Goal: Task Accomplishment & Management: Complete application form

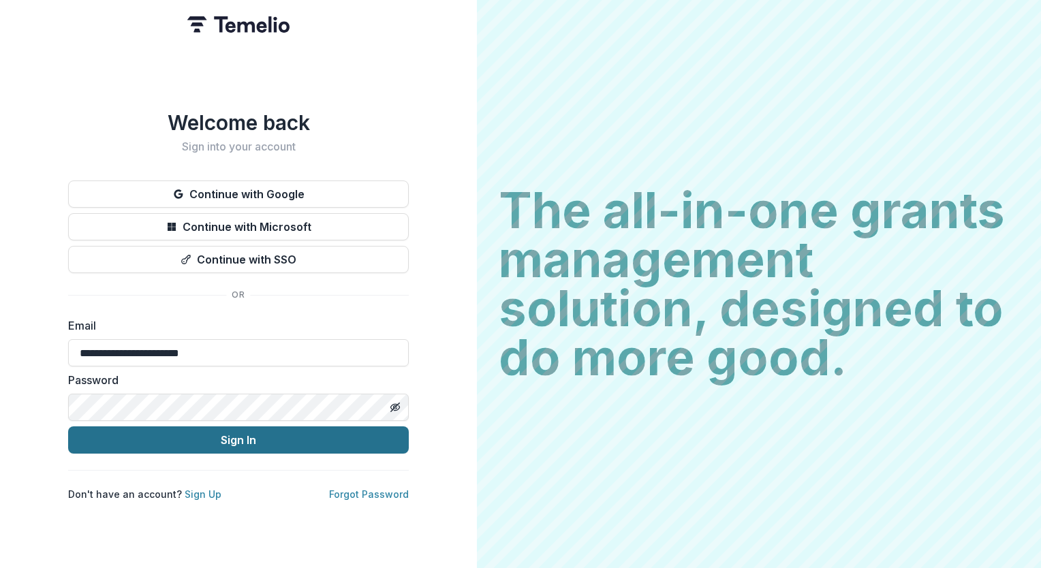
click at [230, 443] on button "Sign In" at bounding box center [238, 439] width 341 height 27
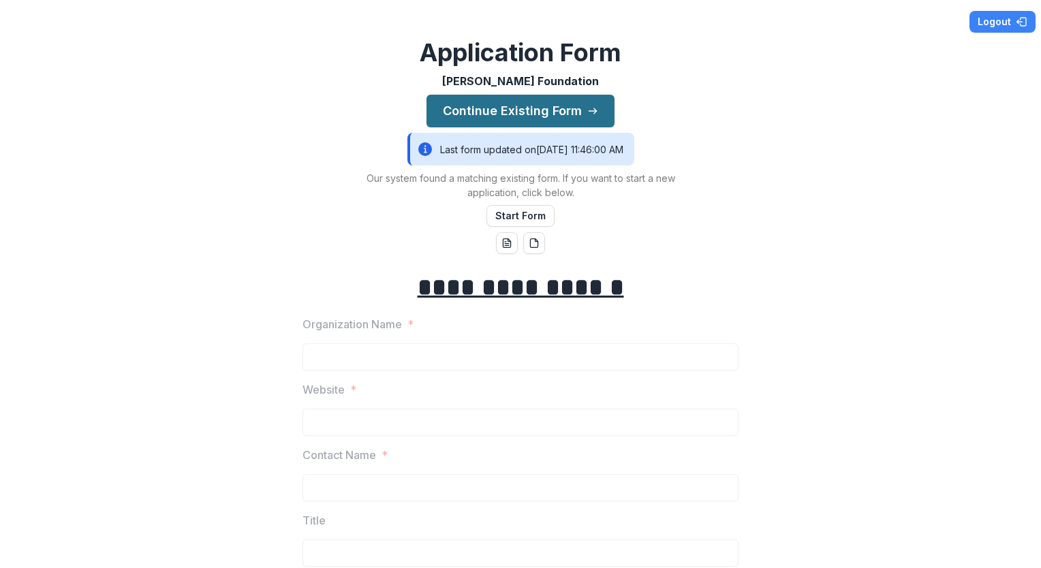
click at [480, 106] on button "Continue Existing Form" at bounding box center [520, 111] width 188 height 33
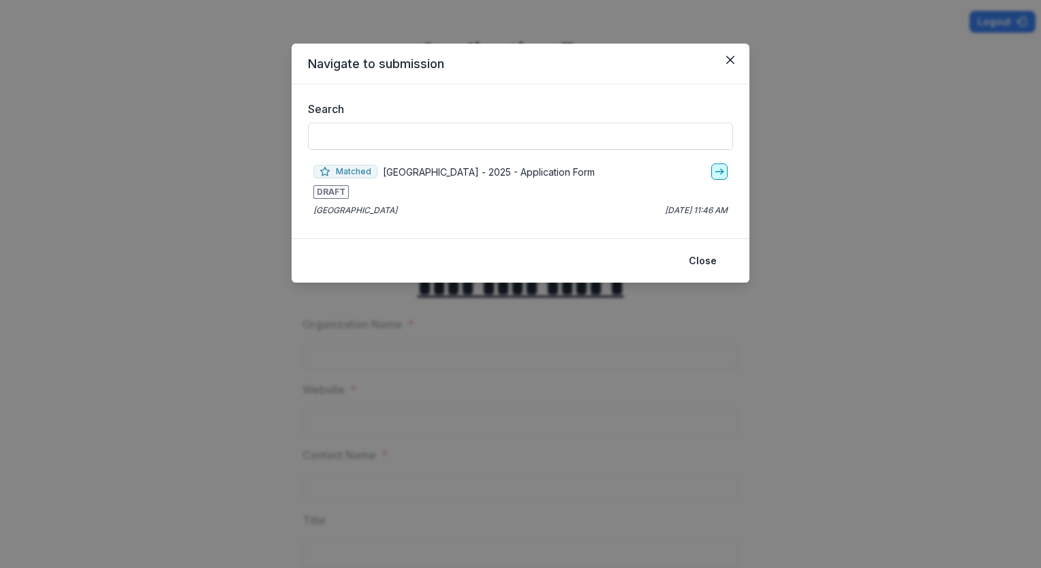
click at [718, 178] on link "go-to" at bounding box center [719, 171] width 16 height 16
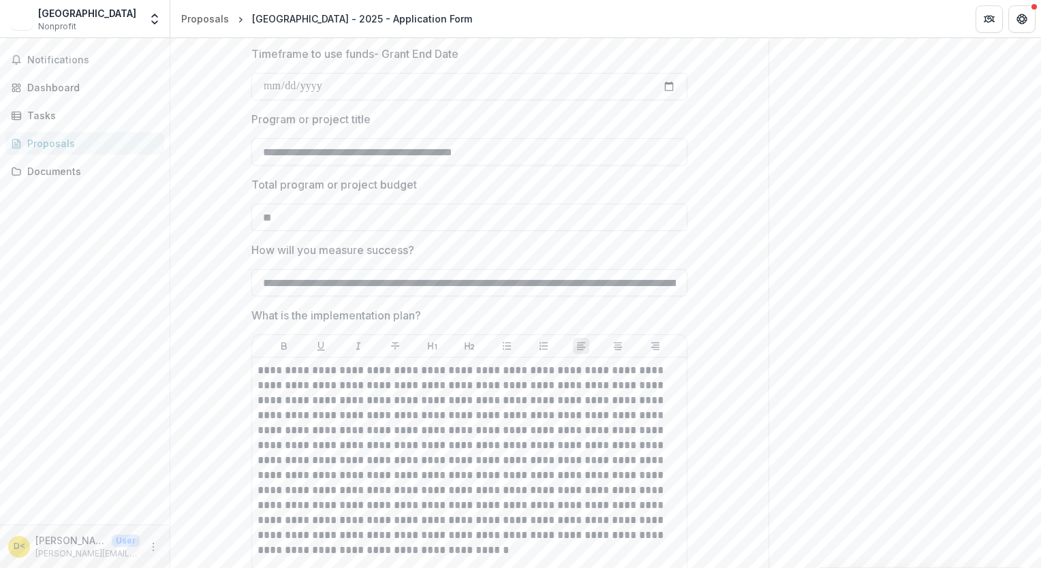
scroll to position [2869, 0]
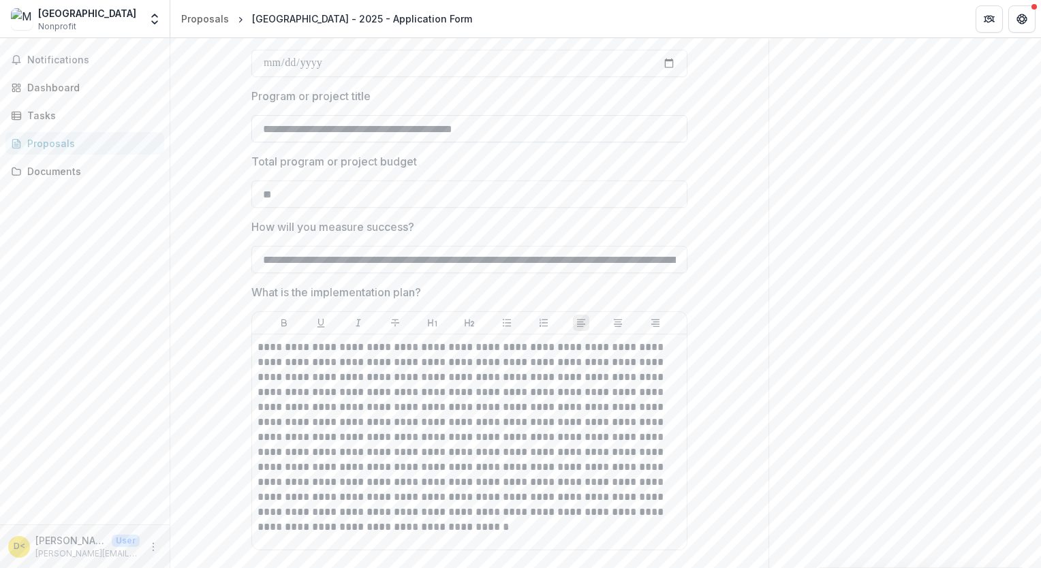
click at [522, 127] on input "**********" at bounding box center [469, 128] width 436 height 27
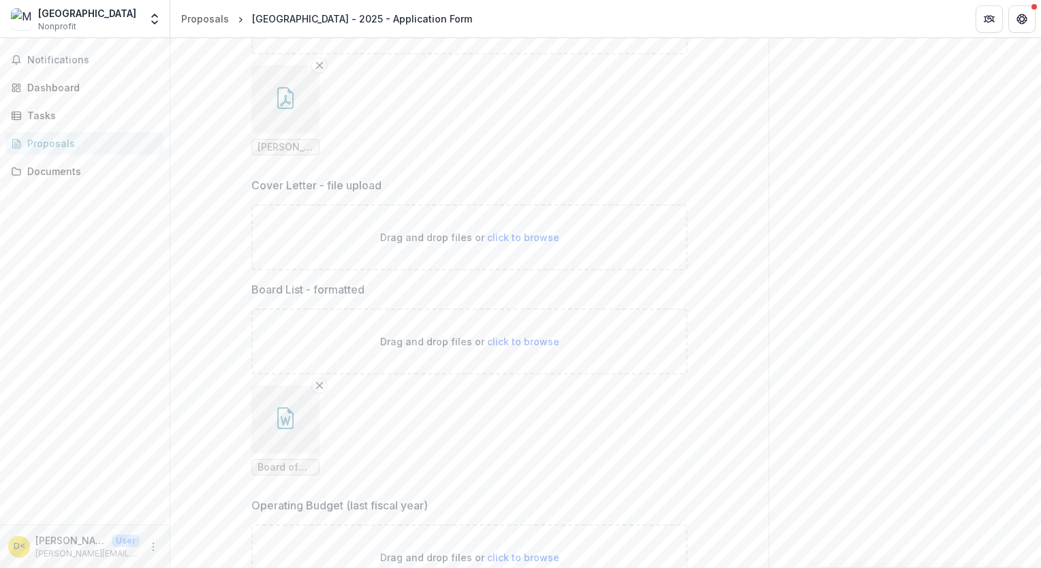
scroll to position [3765, 0]
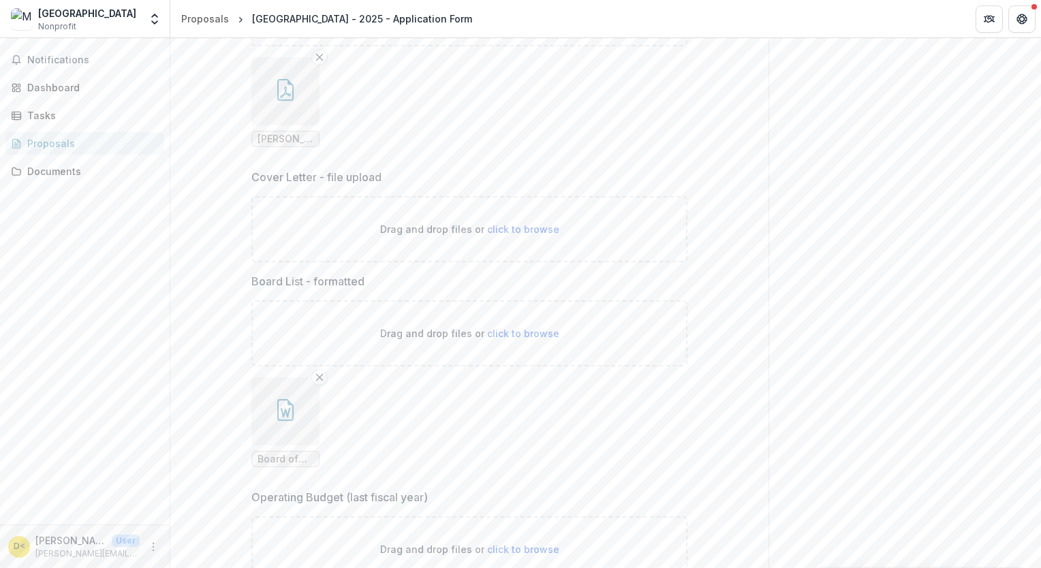
click at [499, 224] on span "click to browse" at bounding box center [523, 229] width 72 height 12
type input "**********"
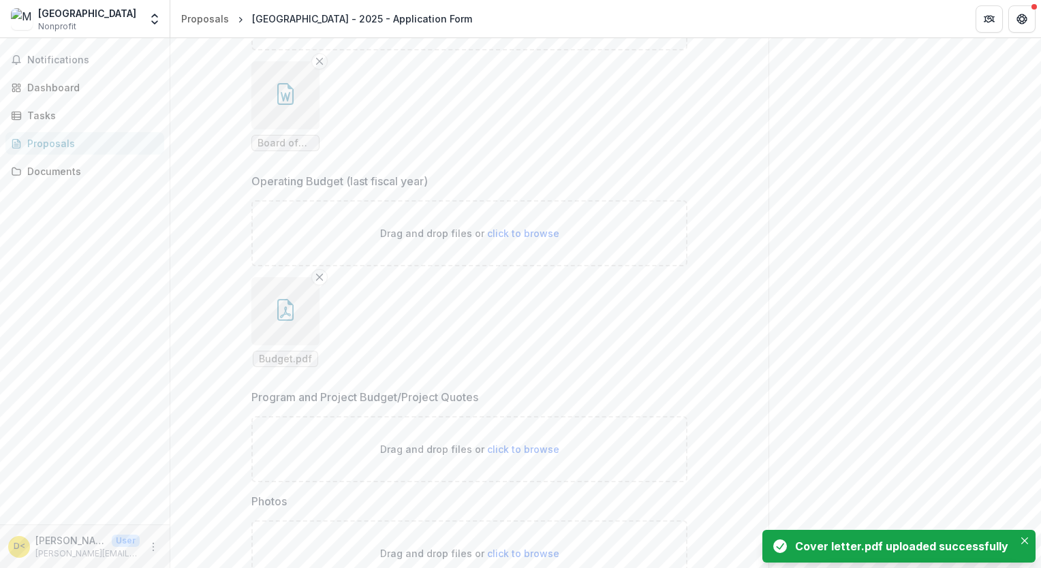
scroll to position [4265, 0]
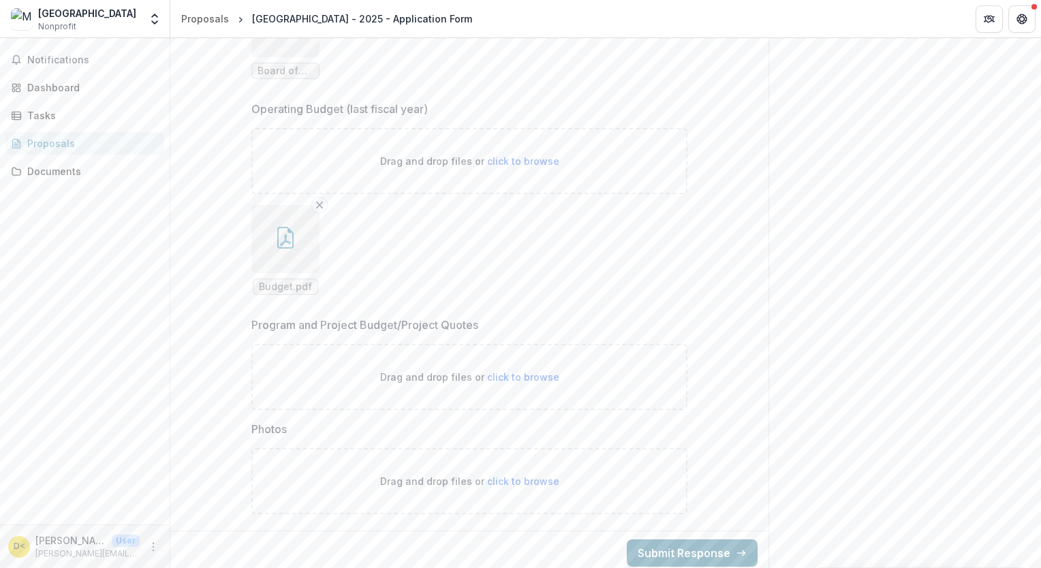
click at [683, 548] on button "Submit Response" at bounding box center [692, 552] width 131 height 27
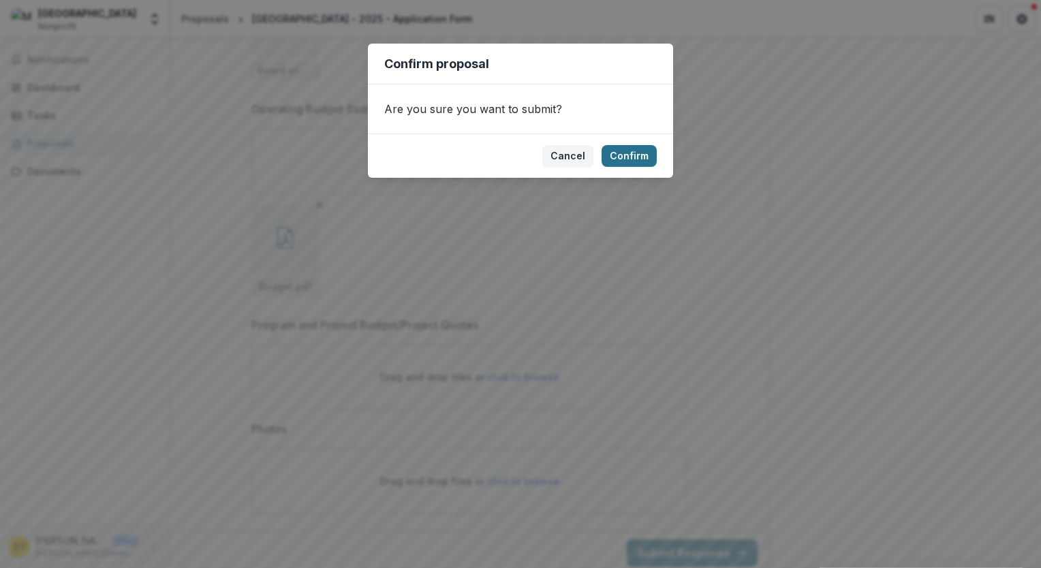
click at [636, 151] on button "Confirm" at bounding box center [628, 156] width 55 height 22
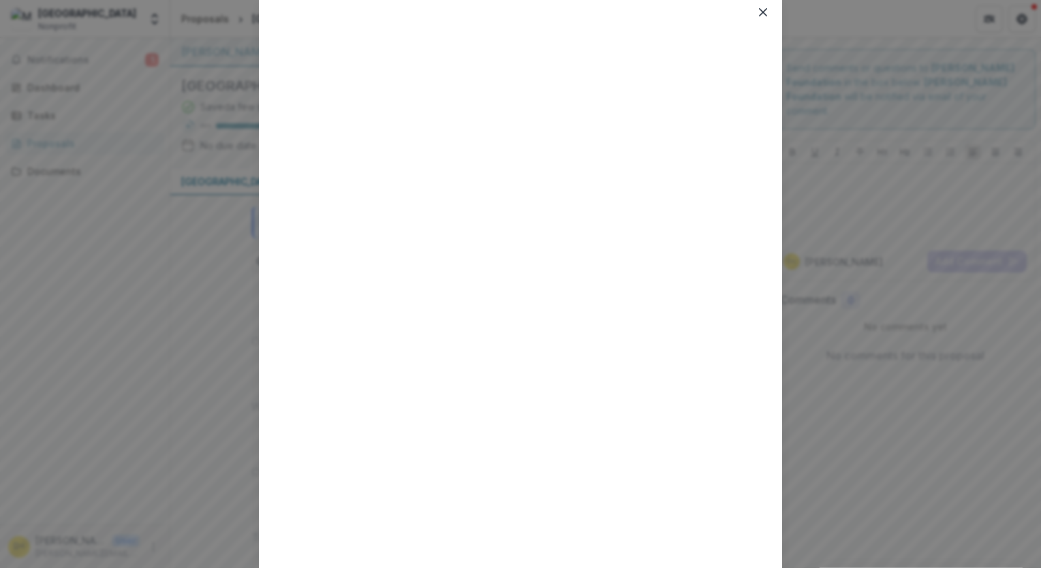
scroll to position [46, 0]
click at [760, 18] on button "Close" at bounding box center [763, 14] width 22 height 22
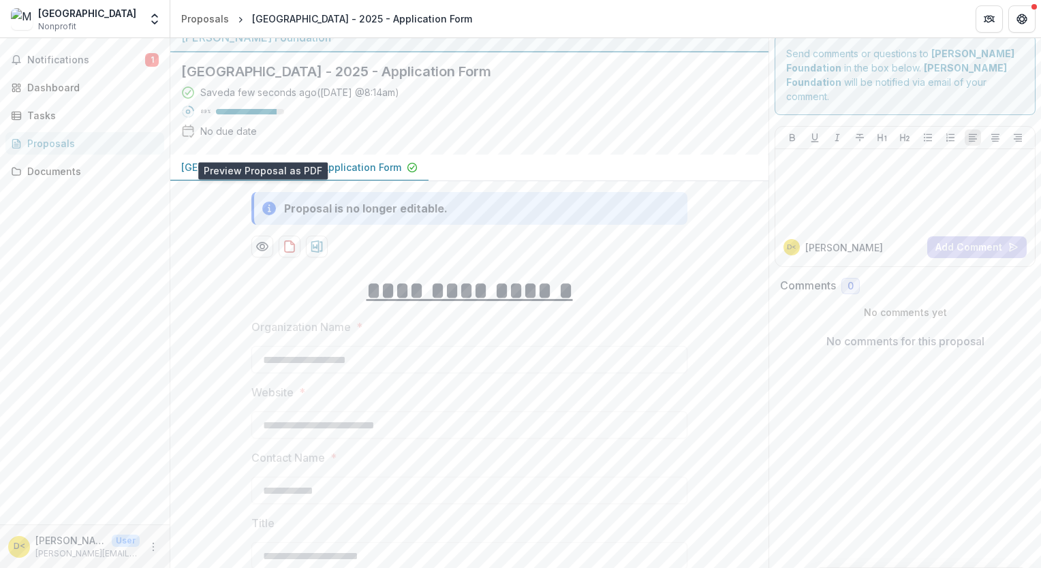
scroll to position [0, 0]
